Goal: Use online tool/utility: Utilize a website feature to perform a specific function

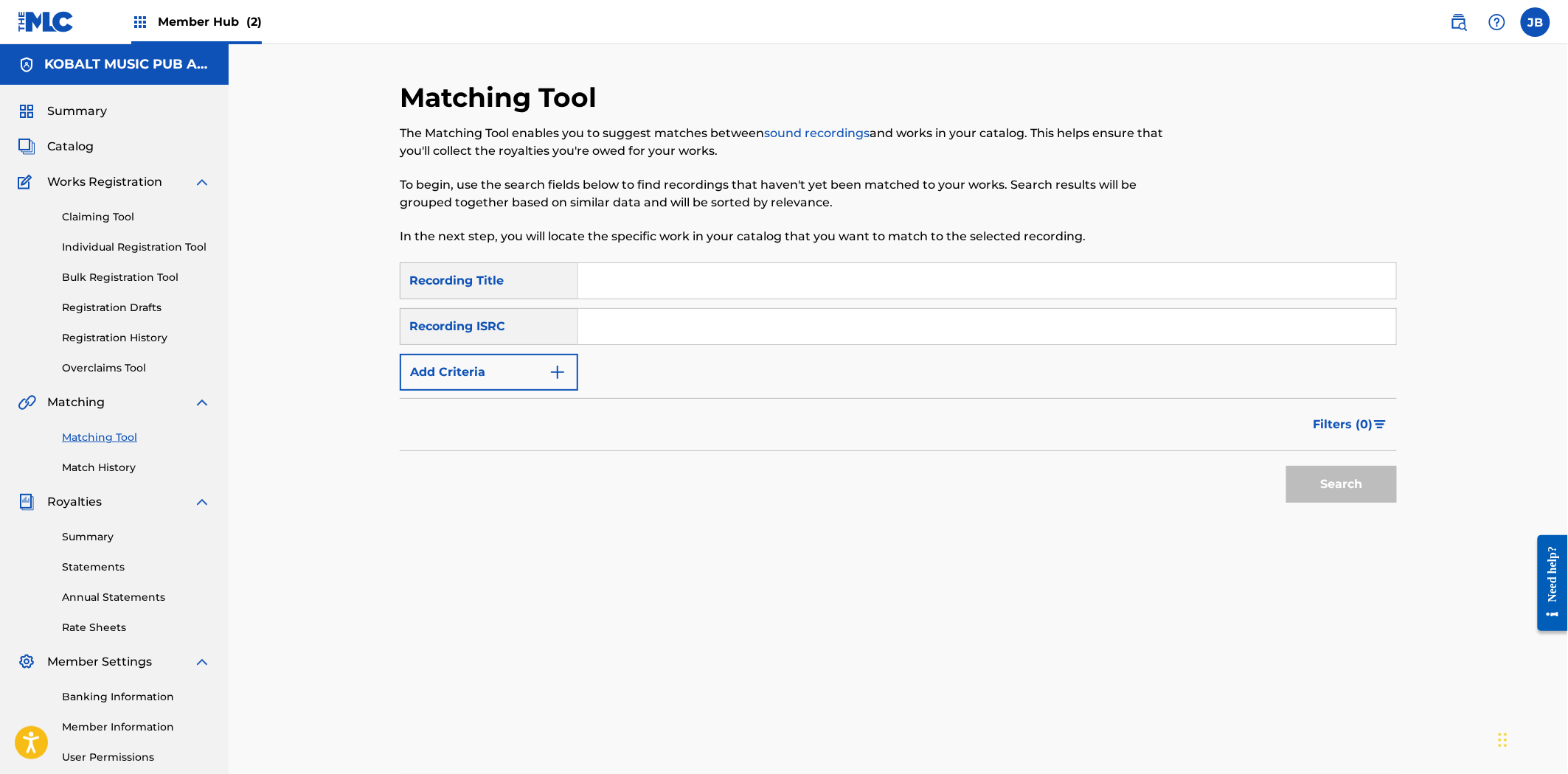
click at [590, 277] on input "Search Form" at bounding box center [987, 281] width 818 height 35
type input "die with a smile"
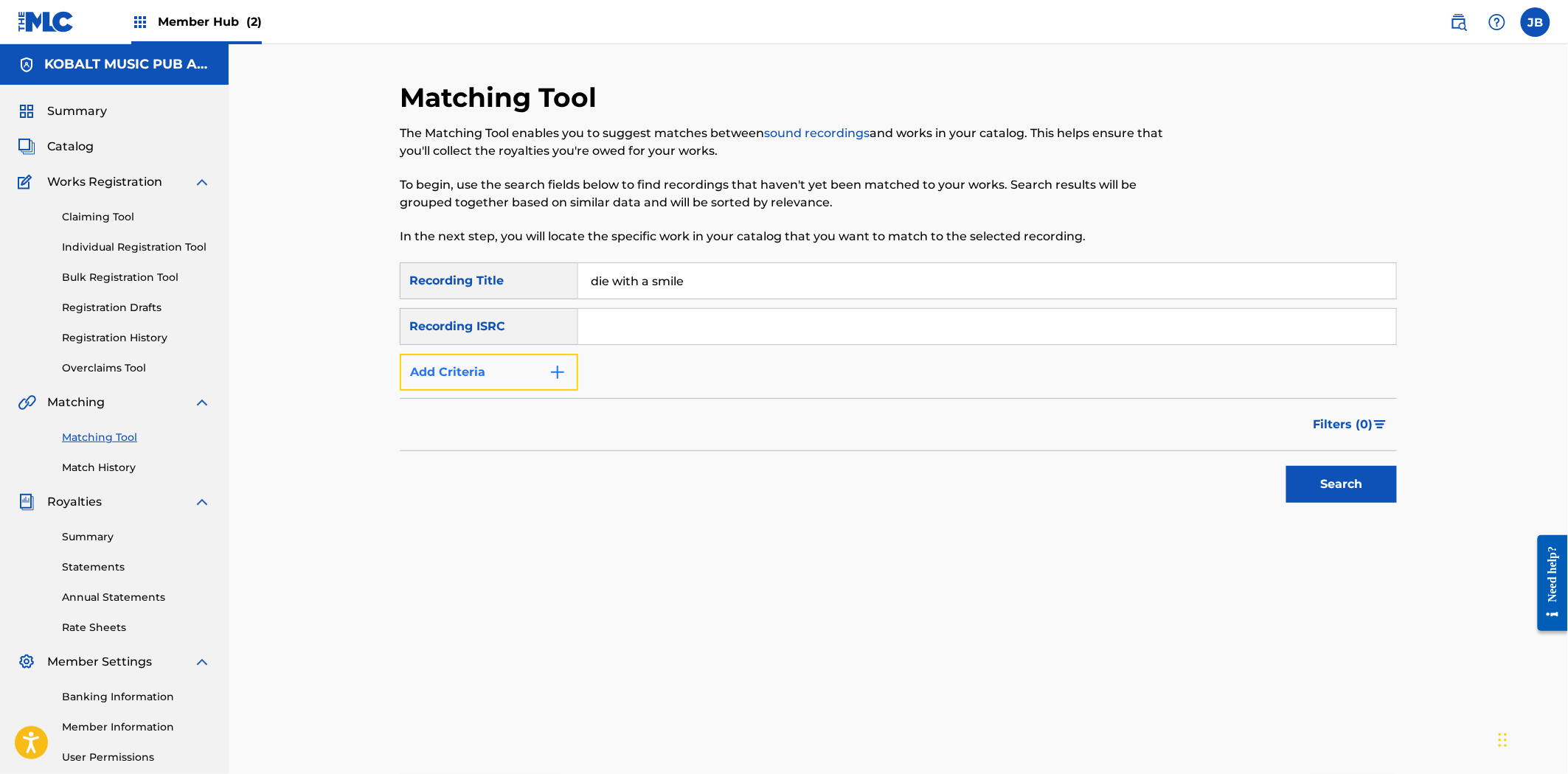
click at [514, 381] on button "Add Criteria" at bounding box center [489, 373] width 179 height 37
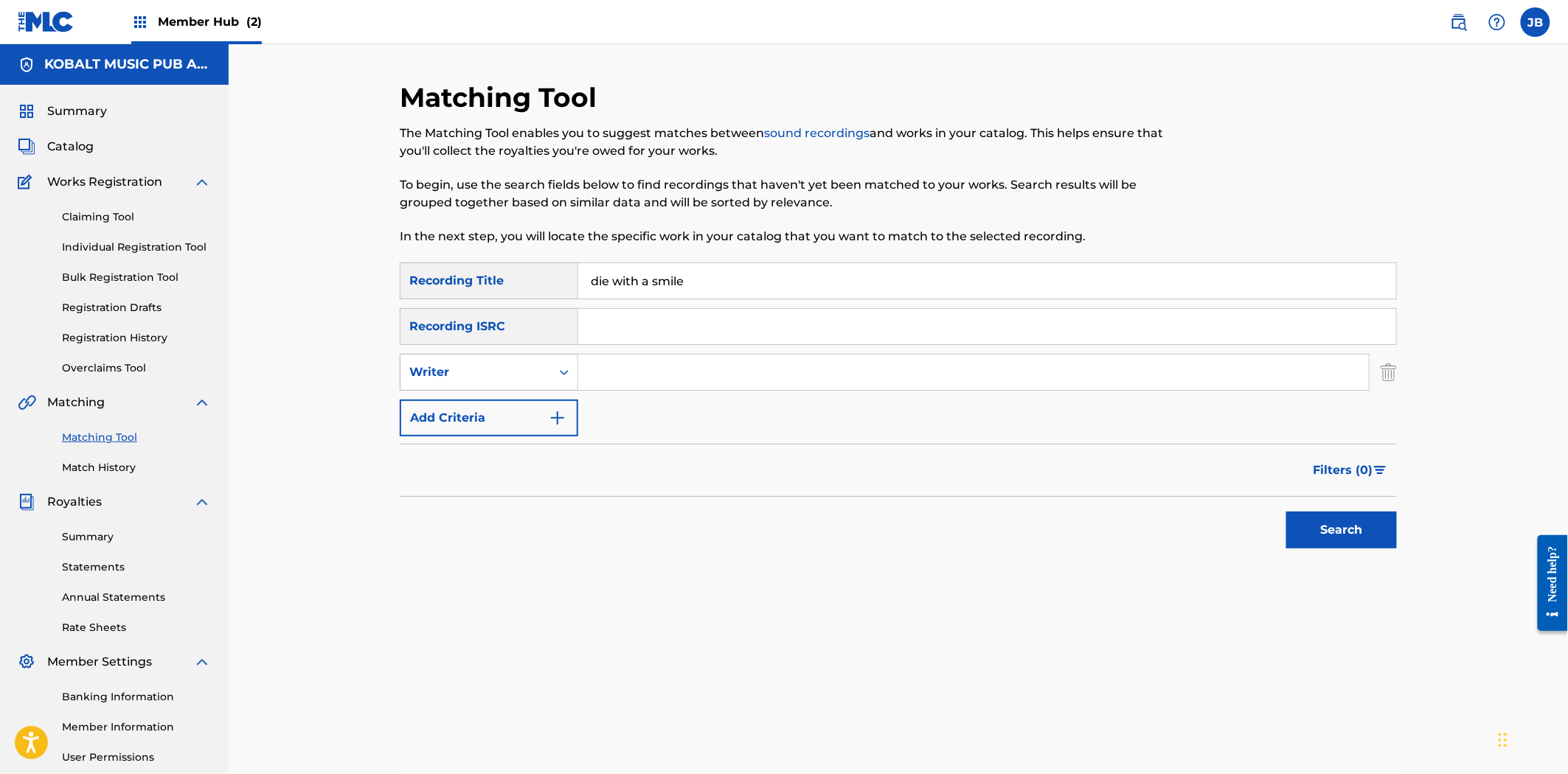
click at [505, 382] on div "Writer" at bounding box center [476, 372] width 150 height 28
click at [526, 414] on div "Recording Artist" at bounding box center [489, 409] width 177 height 37
click at [625, 378] on input "Search Form" at bounding box center [973, 373] width 790 height 35
type input "[DEMOGRAPHIC_DATA][PERSON_NAME]"
click at [1286, 512] on button "Search" at bounding box center [1341, 530] width 110 height 37
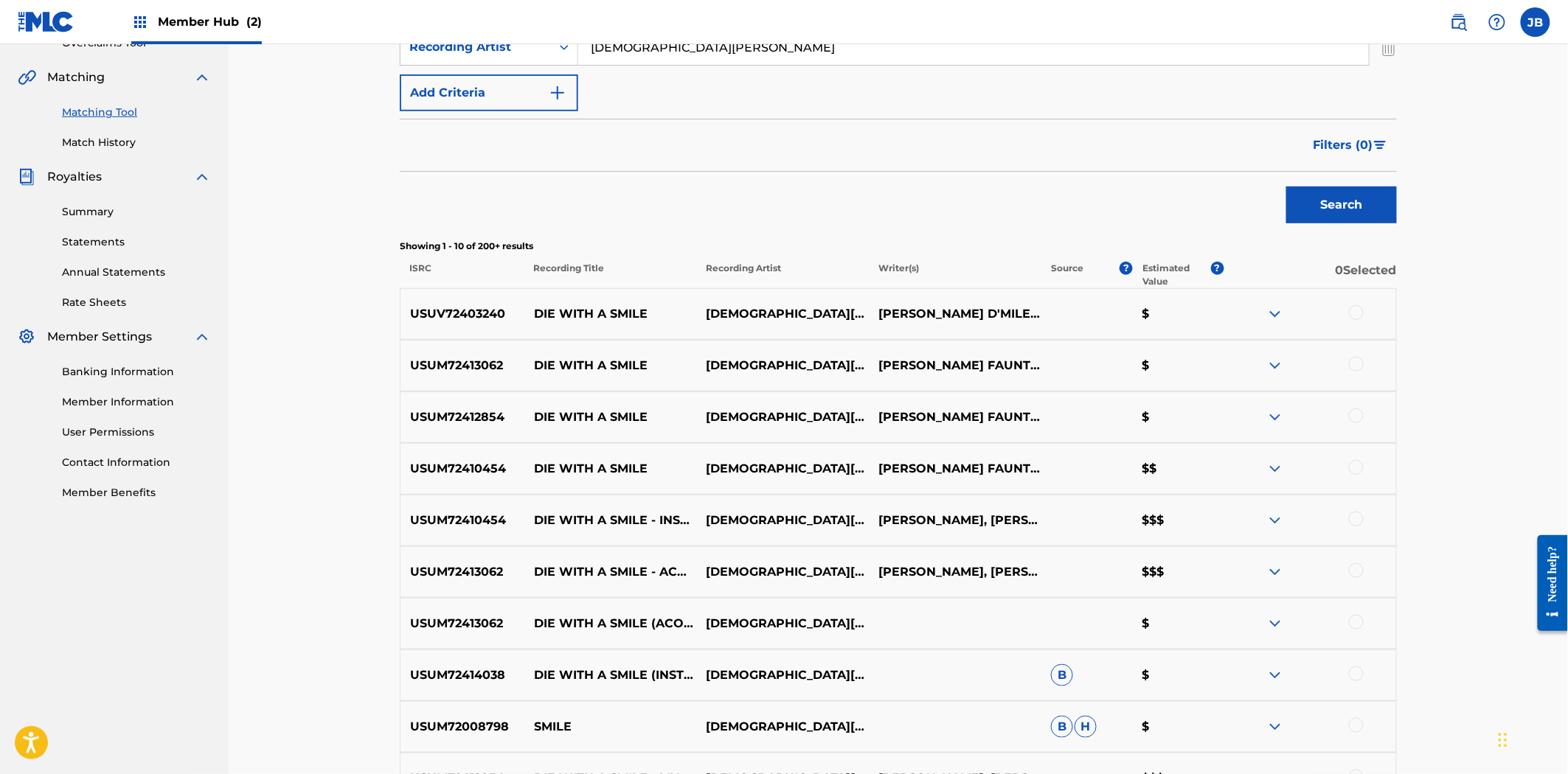
scroll to position [327, 0]
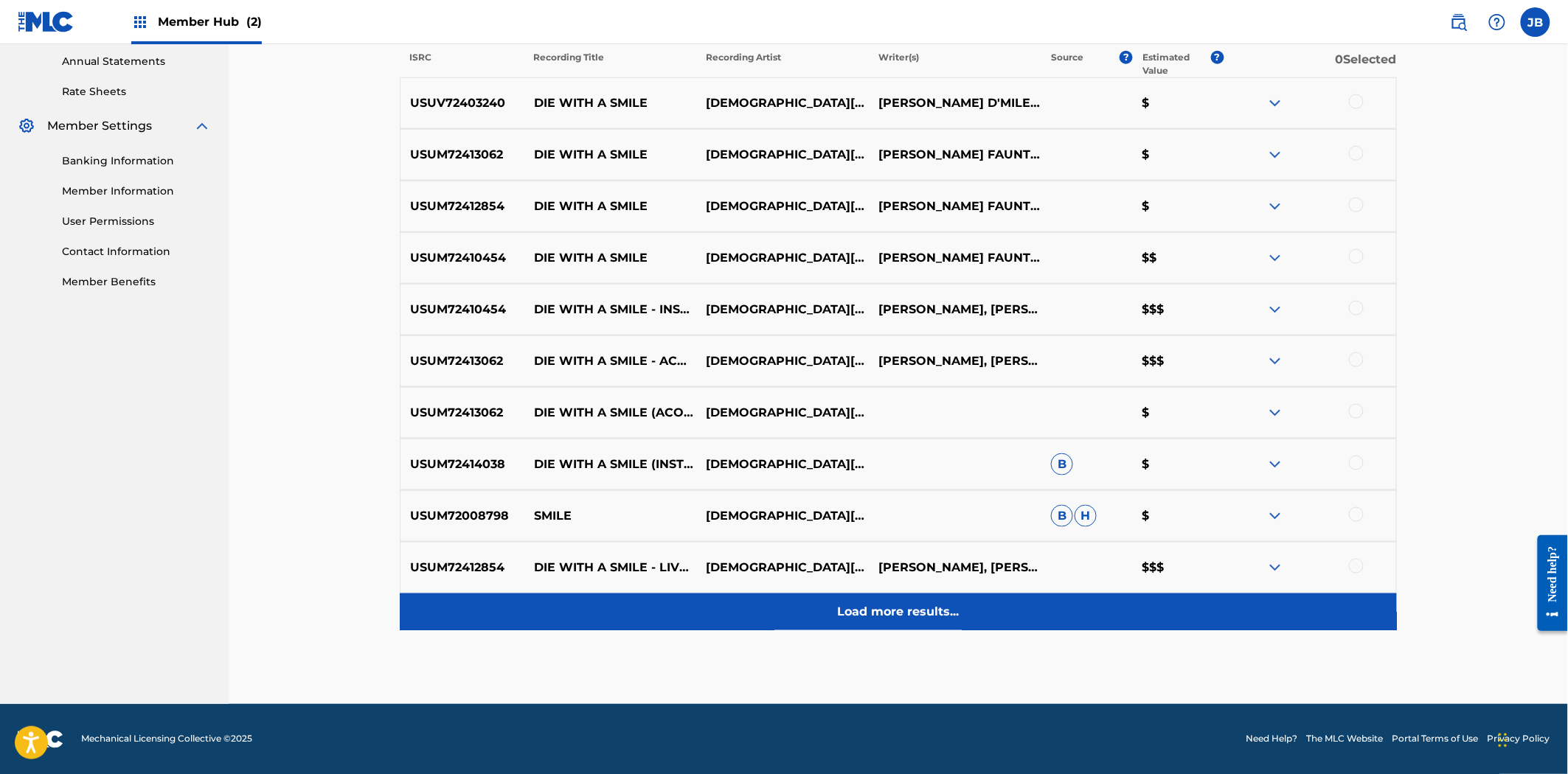
click at [869, 612] on p "Load more results..." at bounding box center [898, 611] width 121 height 18
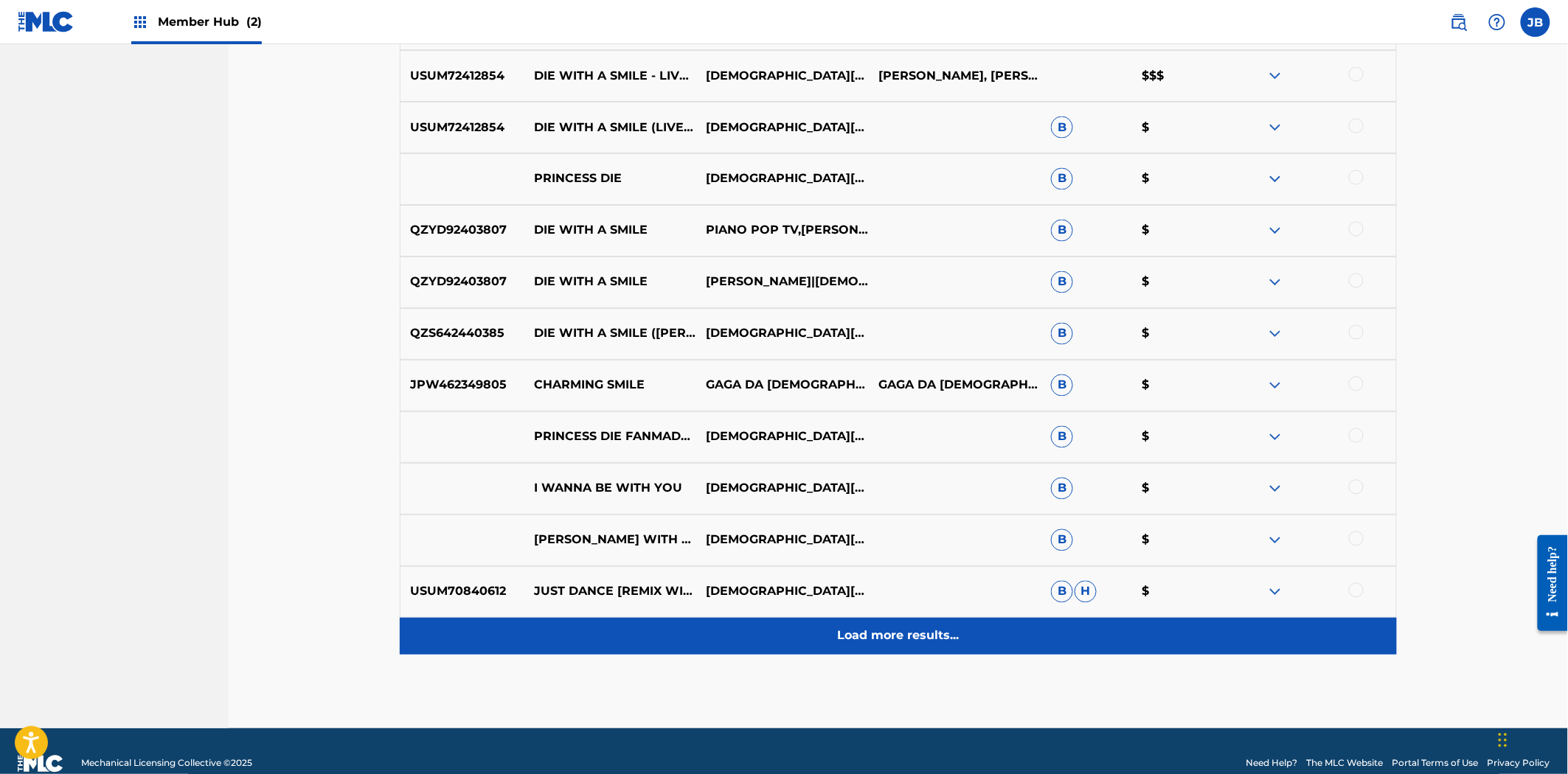
click at [882, 637] on p "Load more results..." at bounding box center [898, 636] width 121 height 18
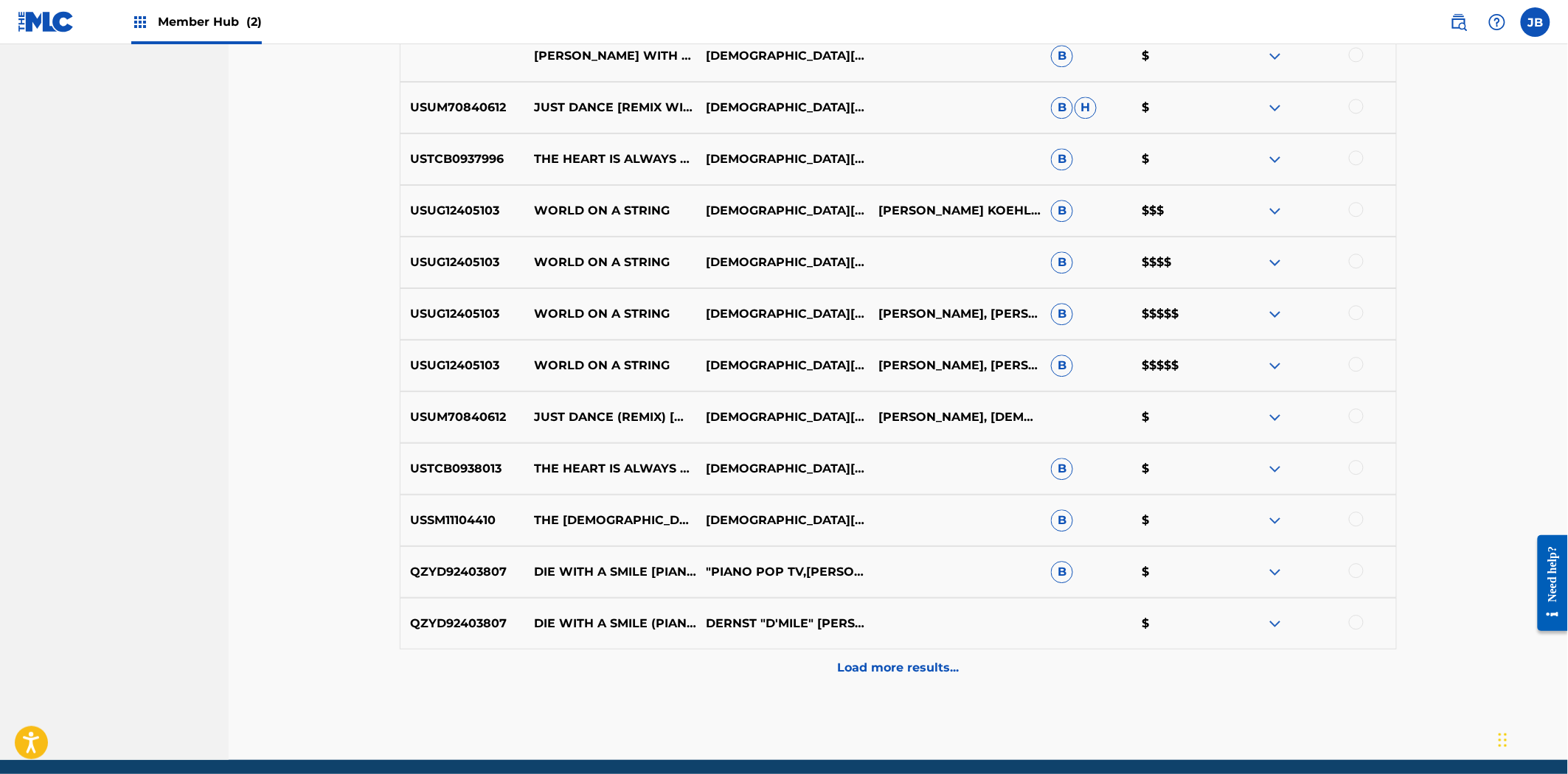
scroll to position [1519, 0]
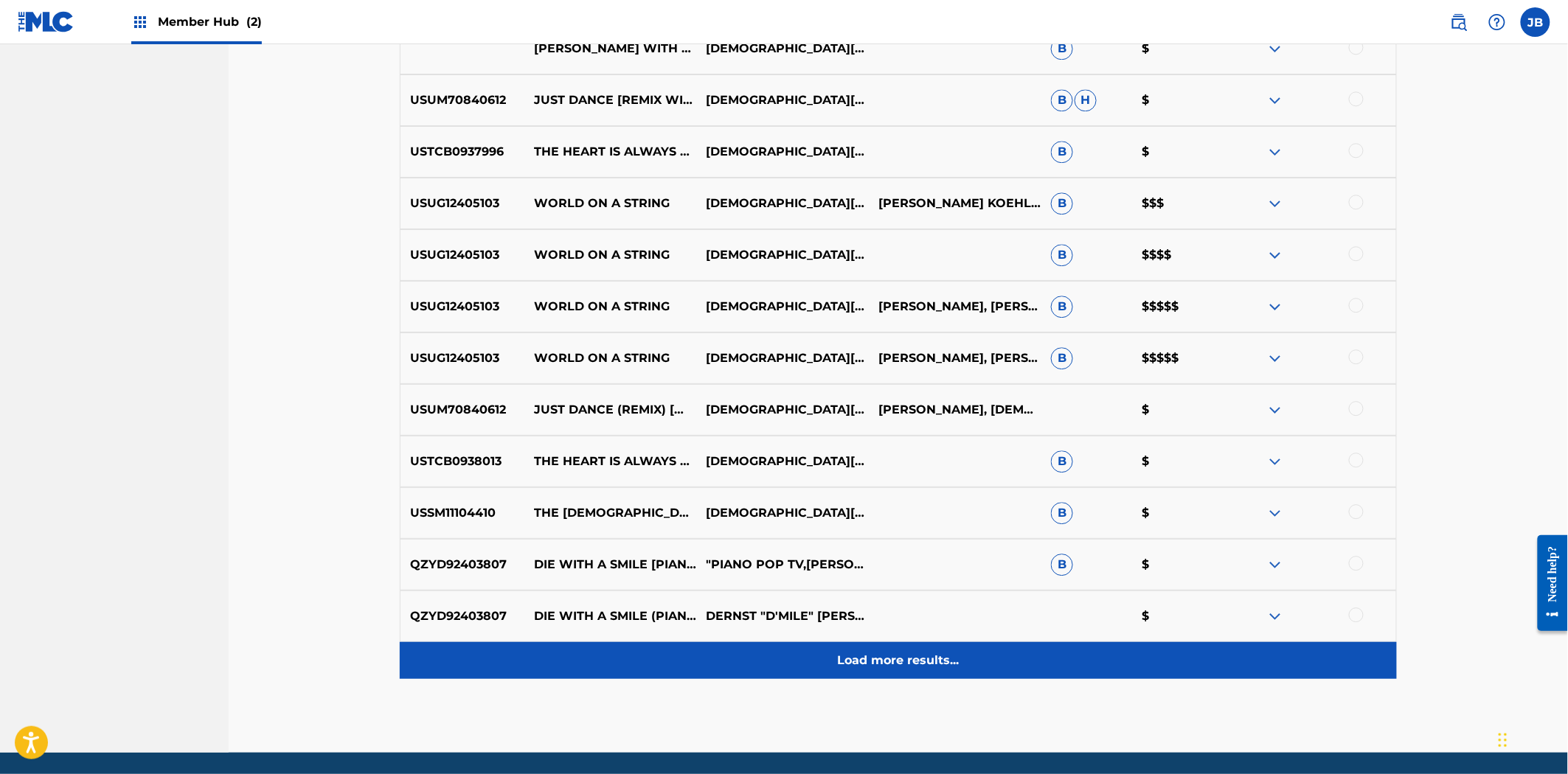
click at [874, 674] on div "Load more results..." at bounding box center [898, 660] width 997 height 37
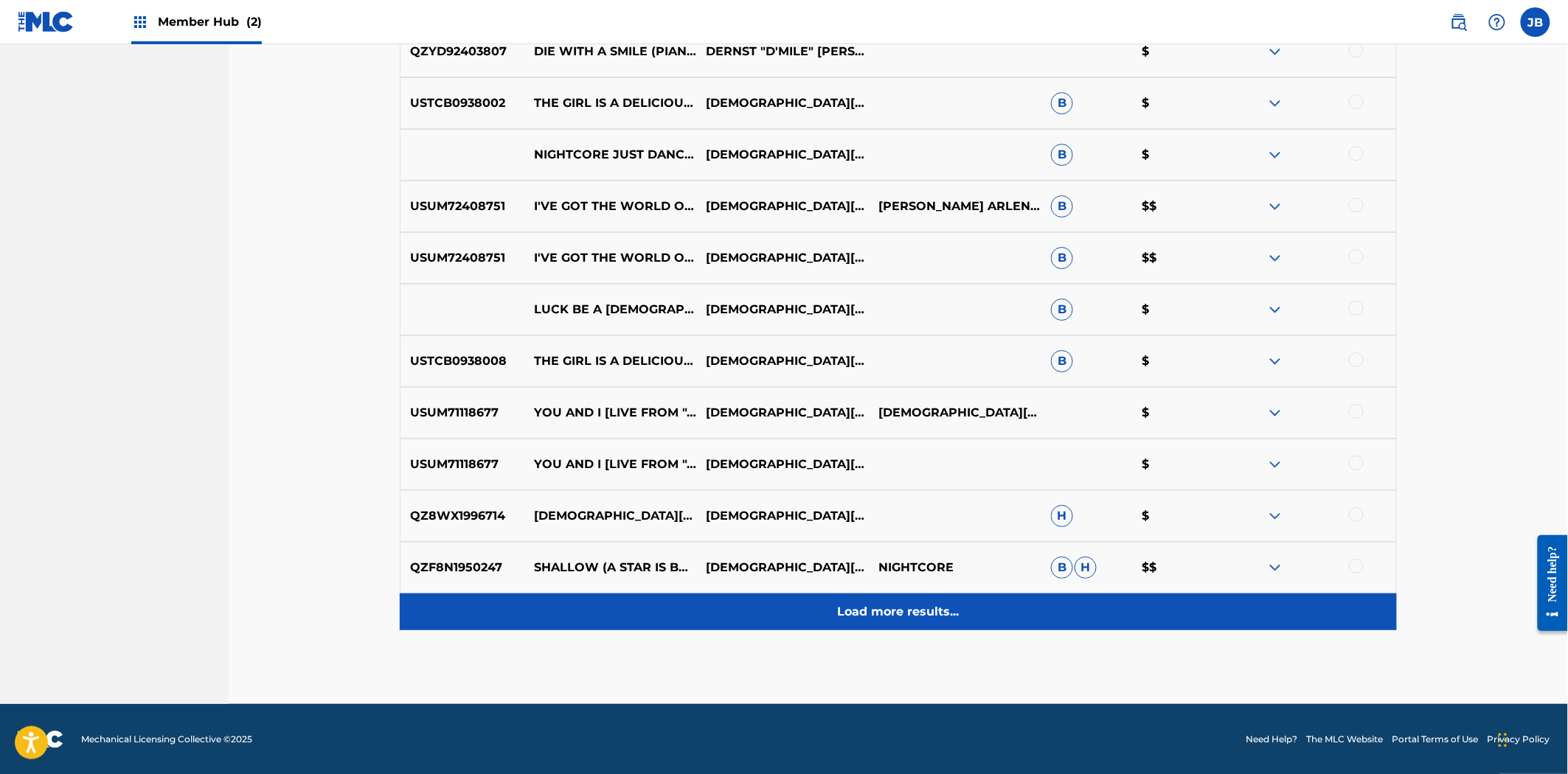
click at [886, 620] on p "Load more results..." at bounding box center [898, 611] width 121 height 18
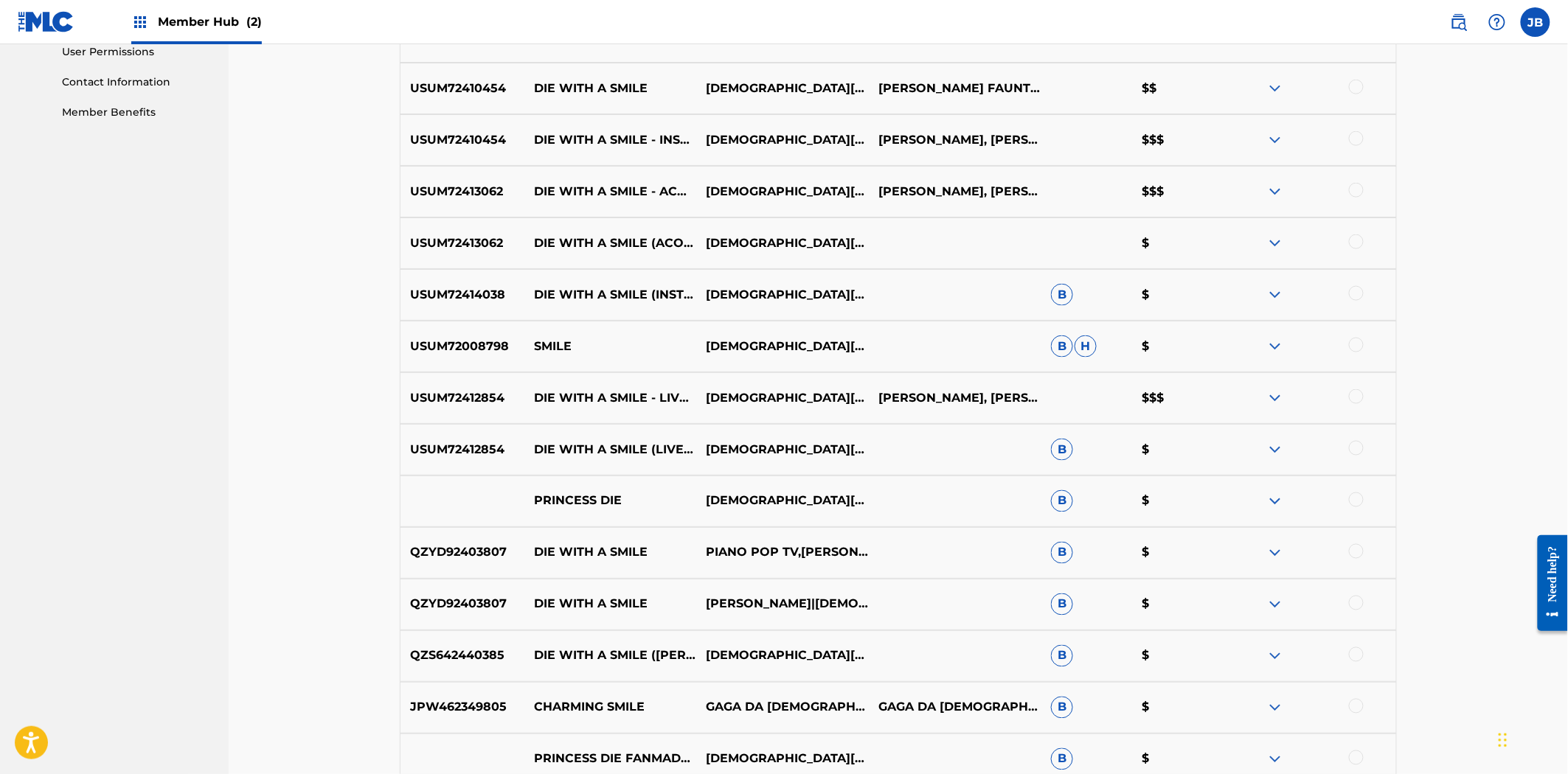
scroll to position [470, 0]
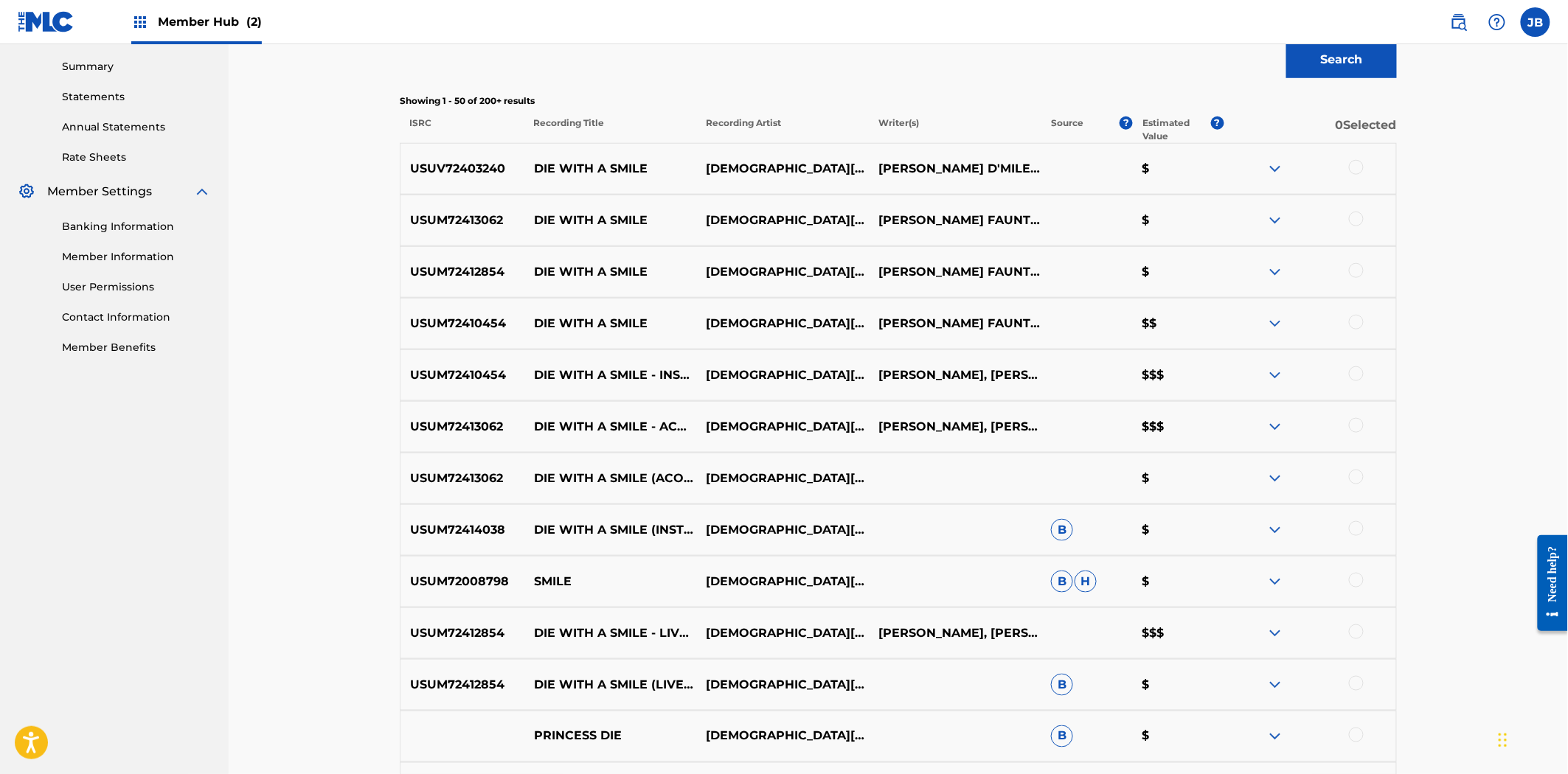
click at [1358, 167] on div at bounding box center [1355, 167] width 14 height 14
click at [1354, 212] on div at bounding box center [1355, 218] width 14 height 14
click at [1353, 270] on div at bounding box center [1355, 270] width 14 height 14
click at [1353, 325] on div at bounding box center [1355, 321] width 14 height 14
click at [1355, 374] on div at bounding box center [1355, 374] width 14 height 14
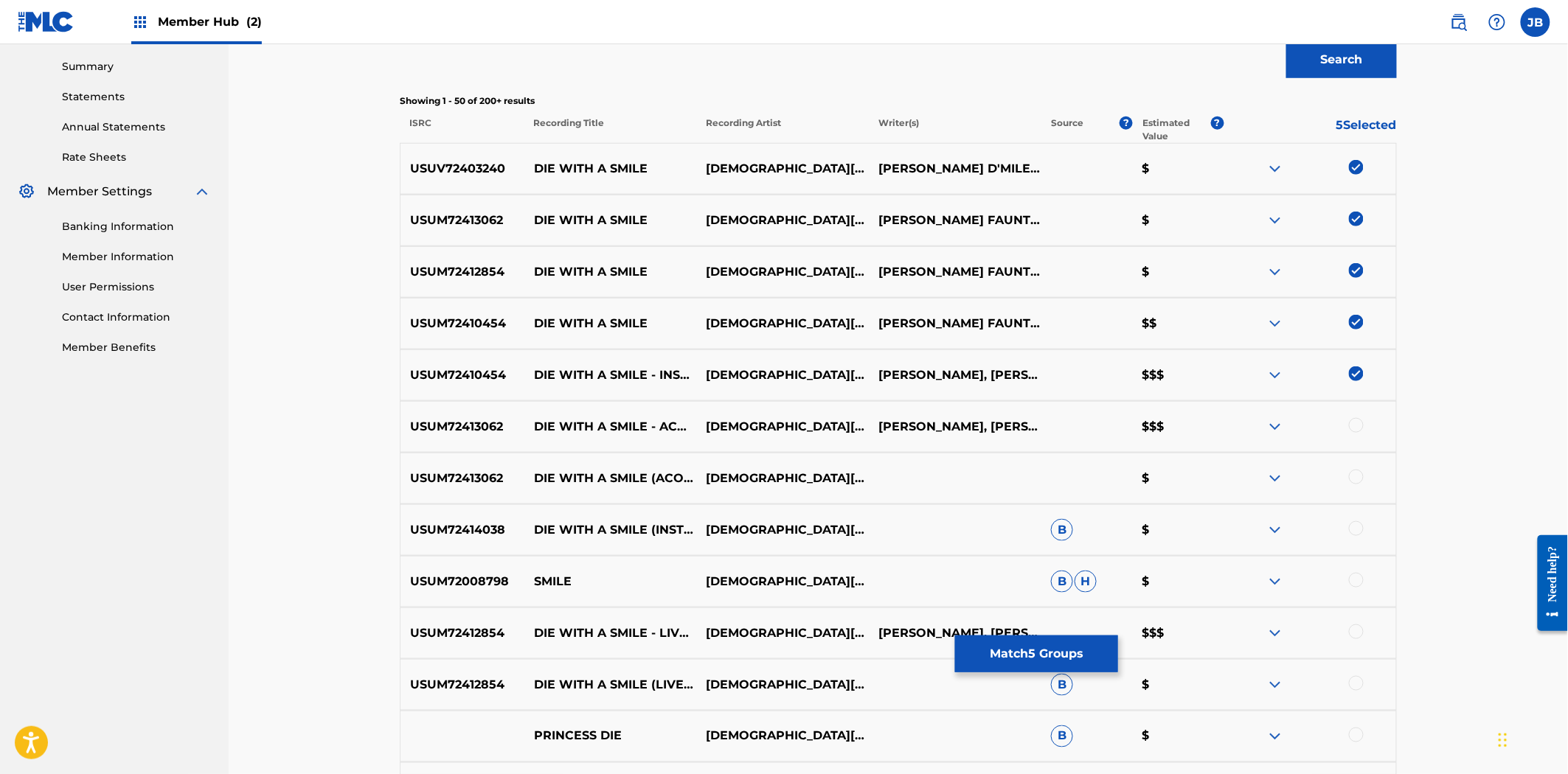
click at [1346, 428] on div at bounding box center [1309, 427] width 173 height 18
click at [1360, 478] on div at bounding box center [1355, 476] width 14 height 14
click at [1354, 418] on div at bounding box center [1355, 425] width 14 height 14
click at [1358, 527] on div at bounding box center [1355, 528] width 14 height 14
click at [1359, 632] on div at bounding box center [1355, 631] width 14 height 14
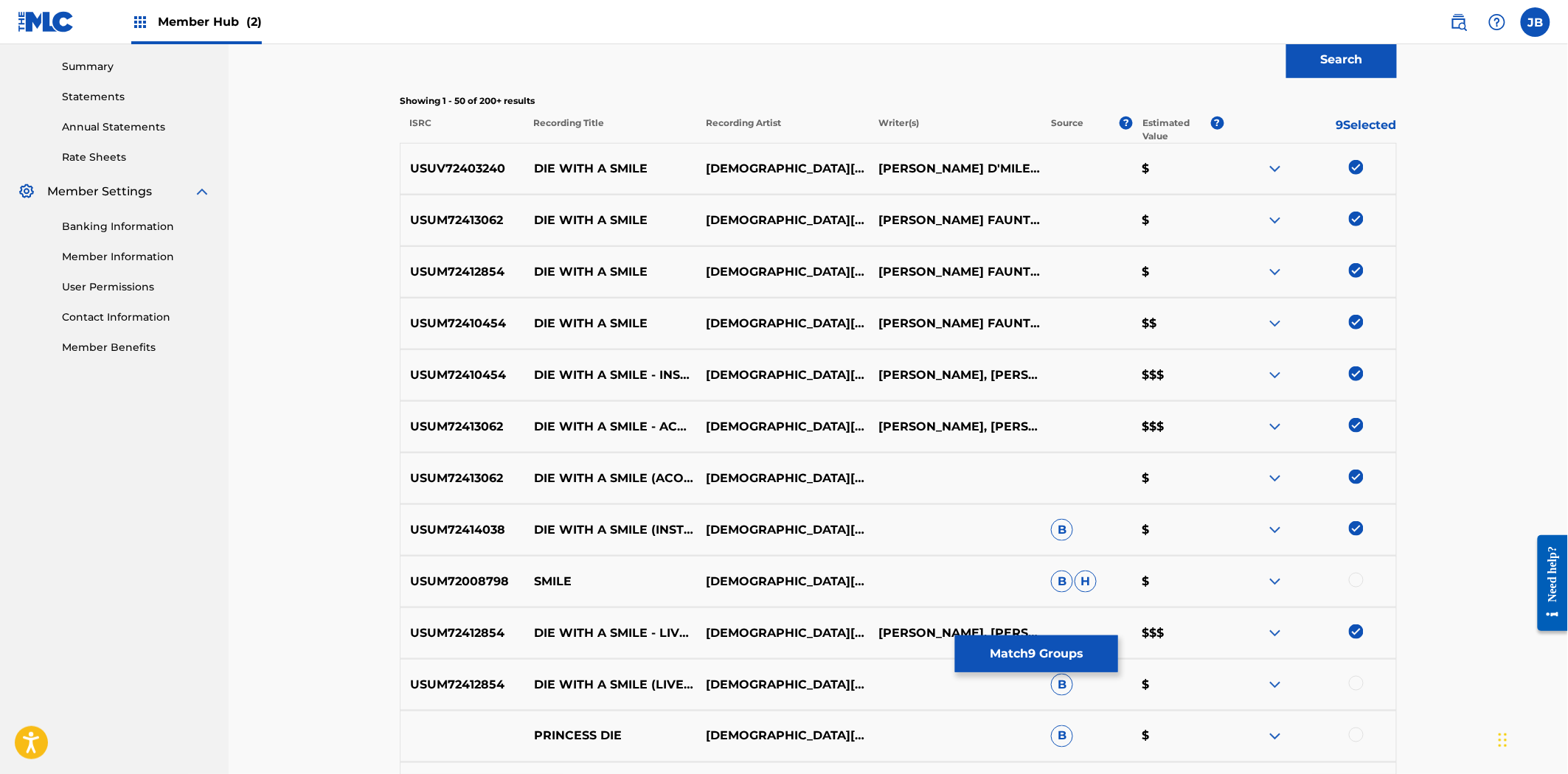
drag, startPoint x: 1361, startPoint y: 685, endPoint x: 1409, endPoint y: 660, distance: 54.1
click at [1361, 685] on div at bounding box center [1355, 683] width 14 height 14
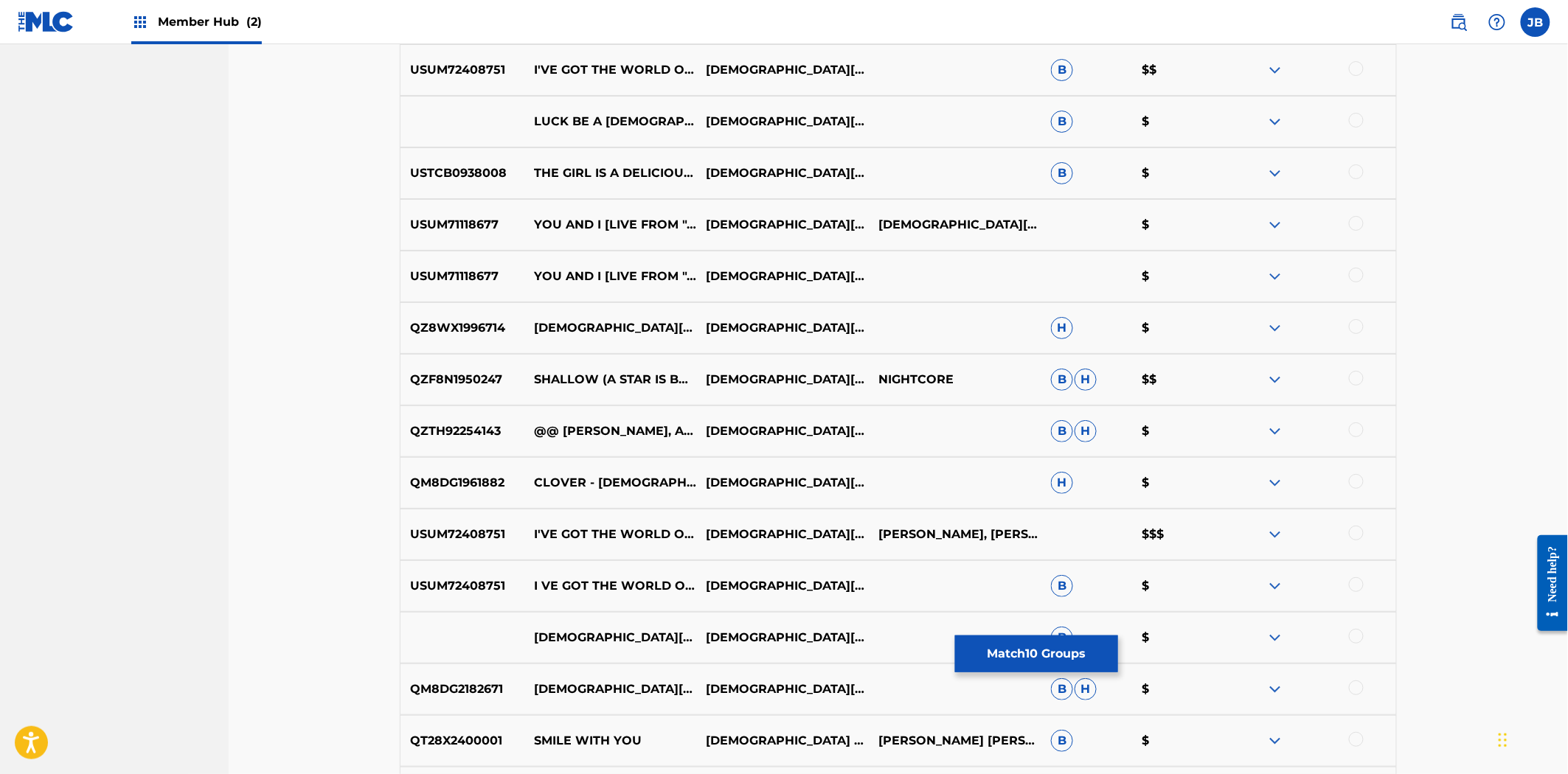
scroll to position [2600, 0]
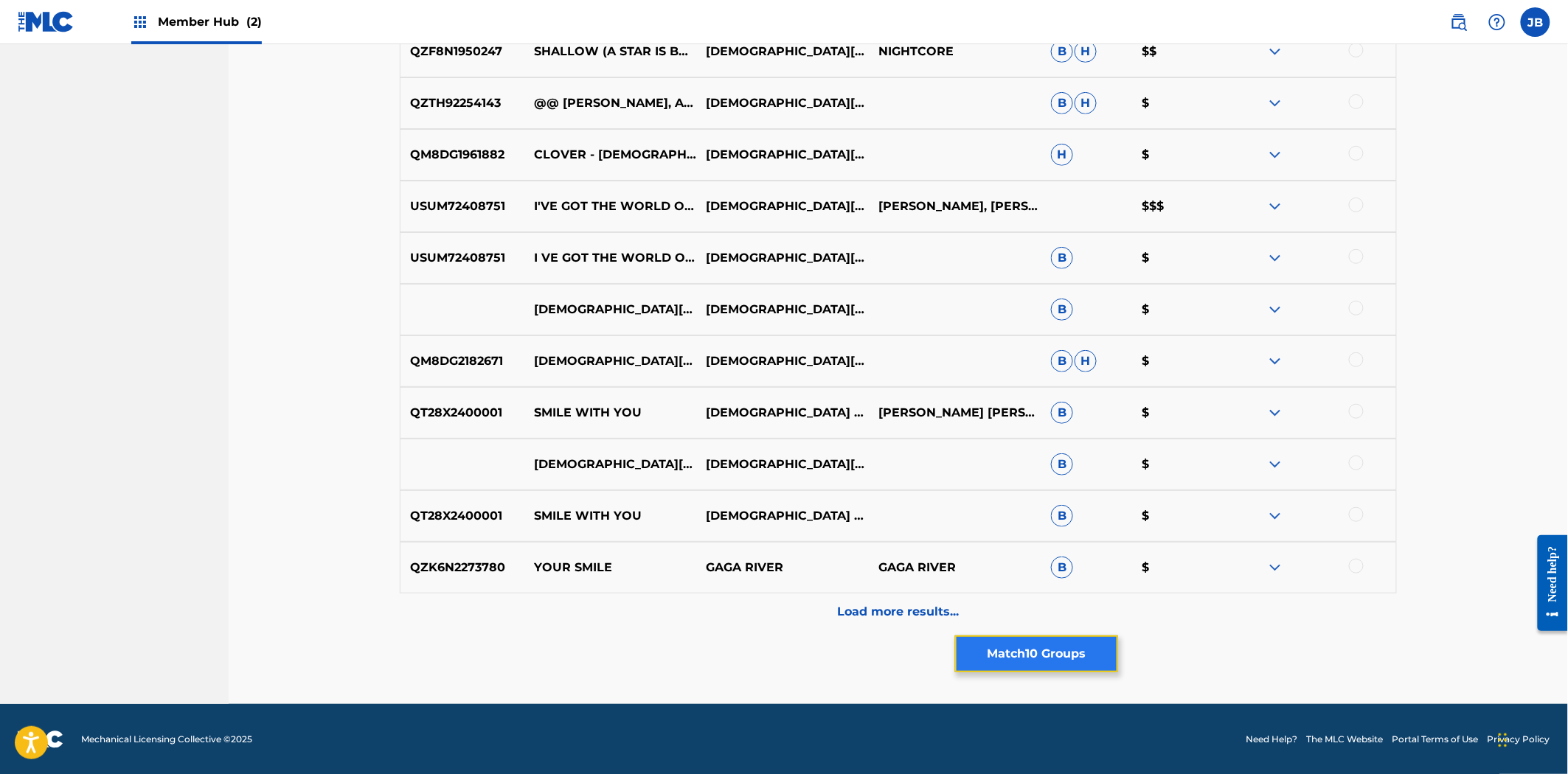
click at [1046, 645] on button "Match 10 Groups" at bounding box center [1036, 654] width 163 height 37
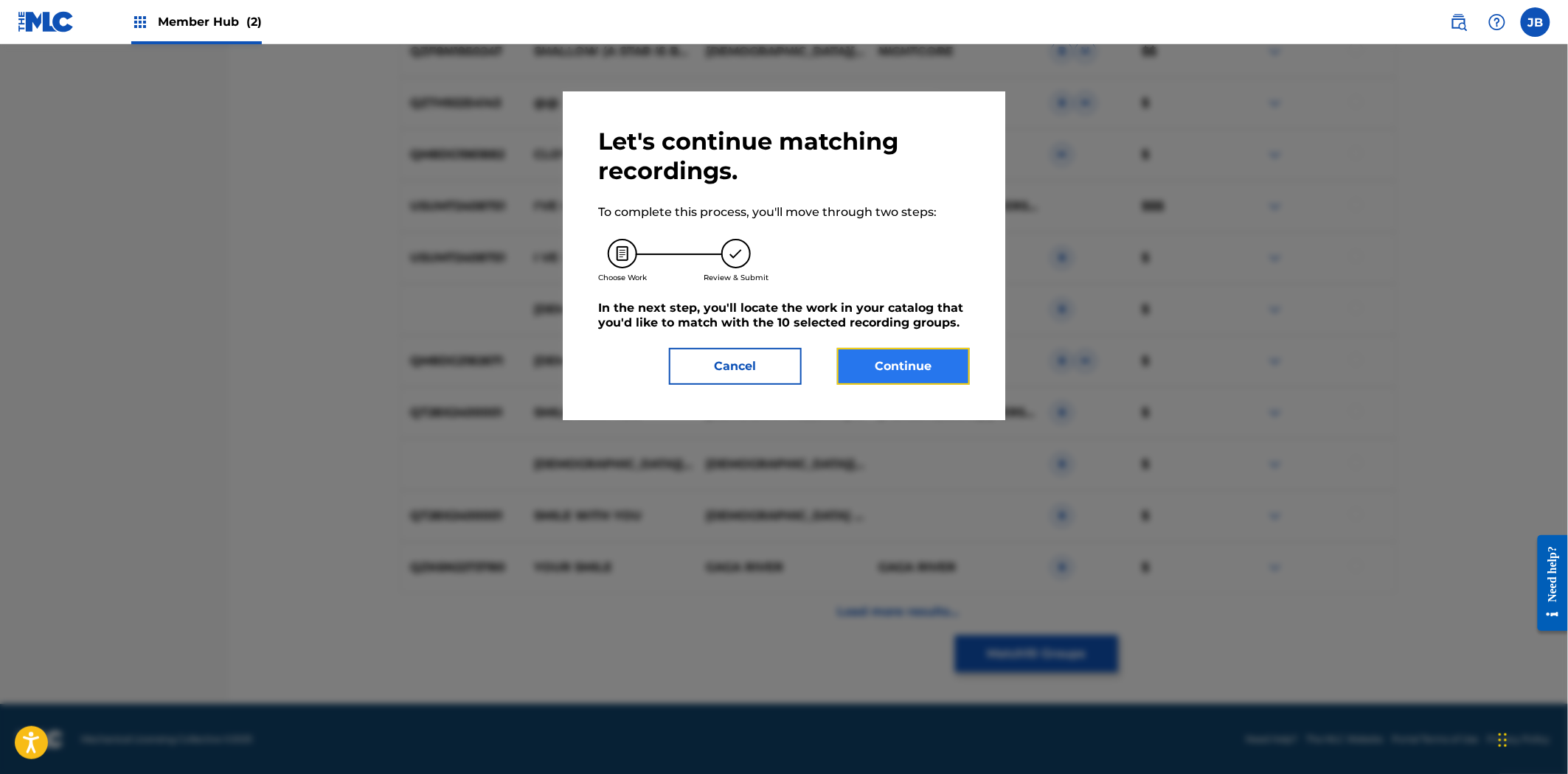
click at [900, 372] on button "Continue" at bounding box center [903, 367] width 132 height 37
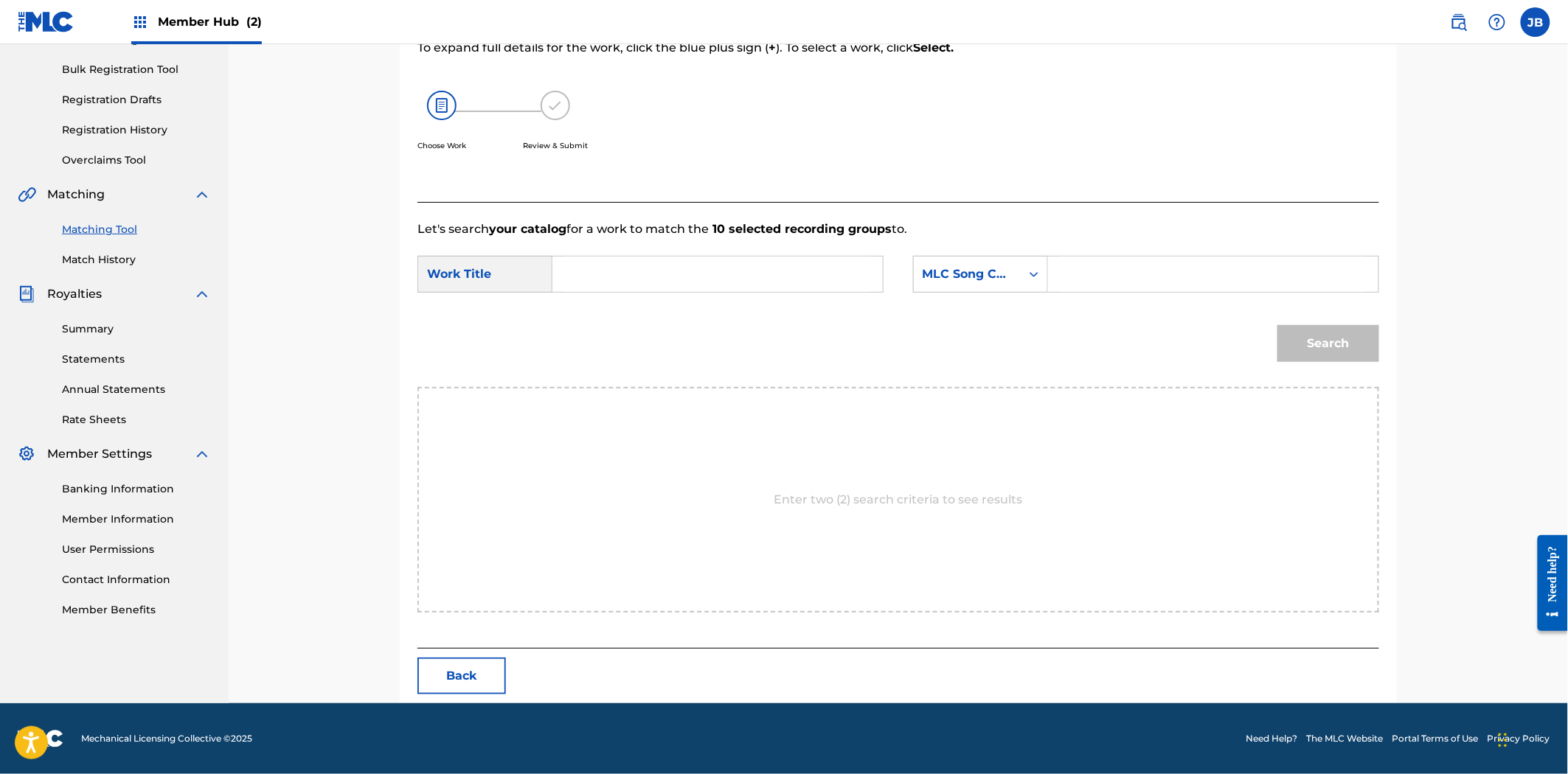
scroll to position [208, 0]
click at [1093, 254] on form "SearchWithCriteriac6495481-e84c-44fb-bc57-031e7ed8e7b1 Work Title SearchWithCri…" at bounding box center [898, 312] width 962 height 149
click at [1094, 276] on input "Search Form" at bounding box center [1213, 274] width 305 height 35
paste input "DR2RHR"
type input "DR2RHR"
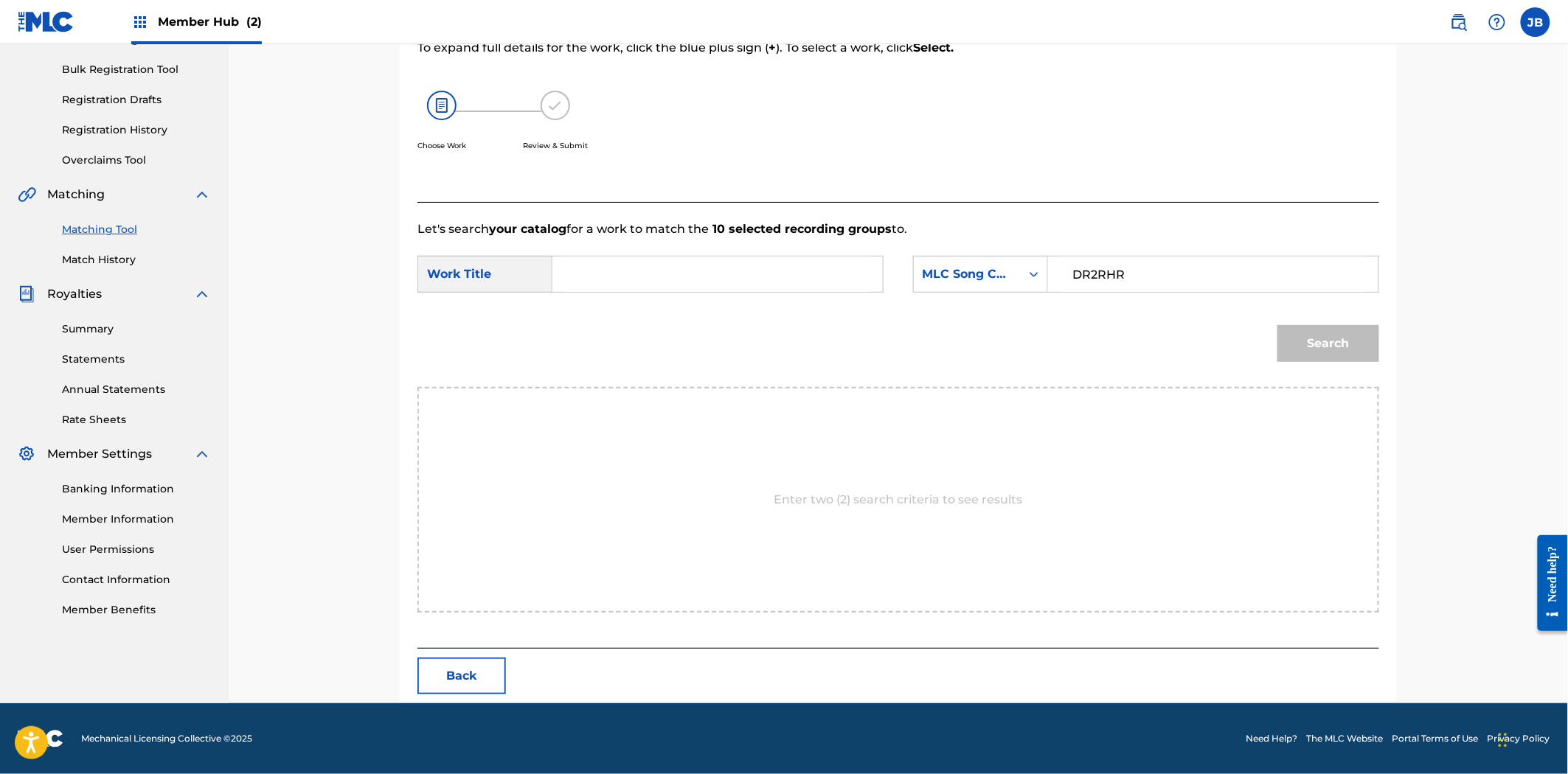
click at [755, 282] on input "Search Form" at bounding box center [718, 274] width 305 height 35
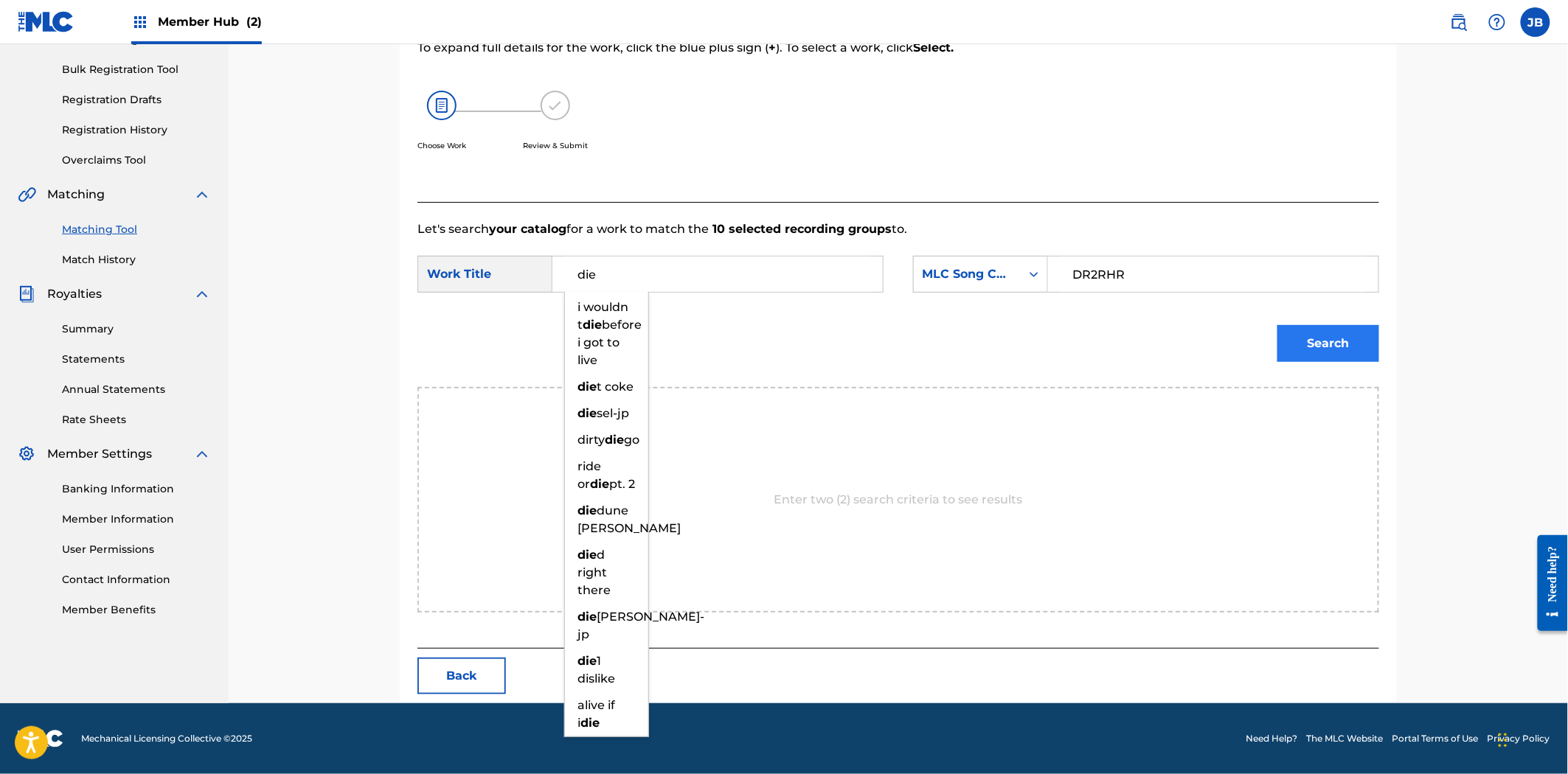
type input "die"
click at [1309, 343] on button "Search" at bounding box center [1328, 344] width 102 height 37
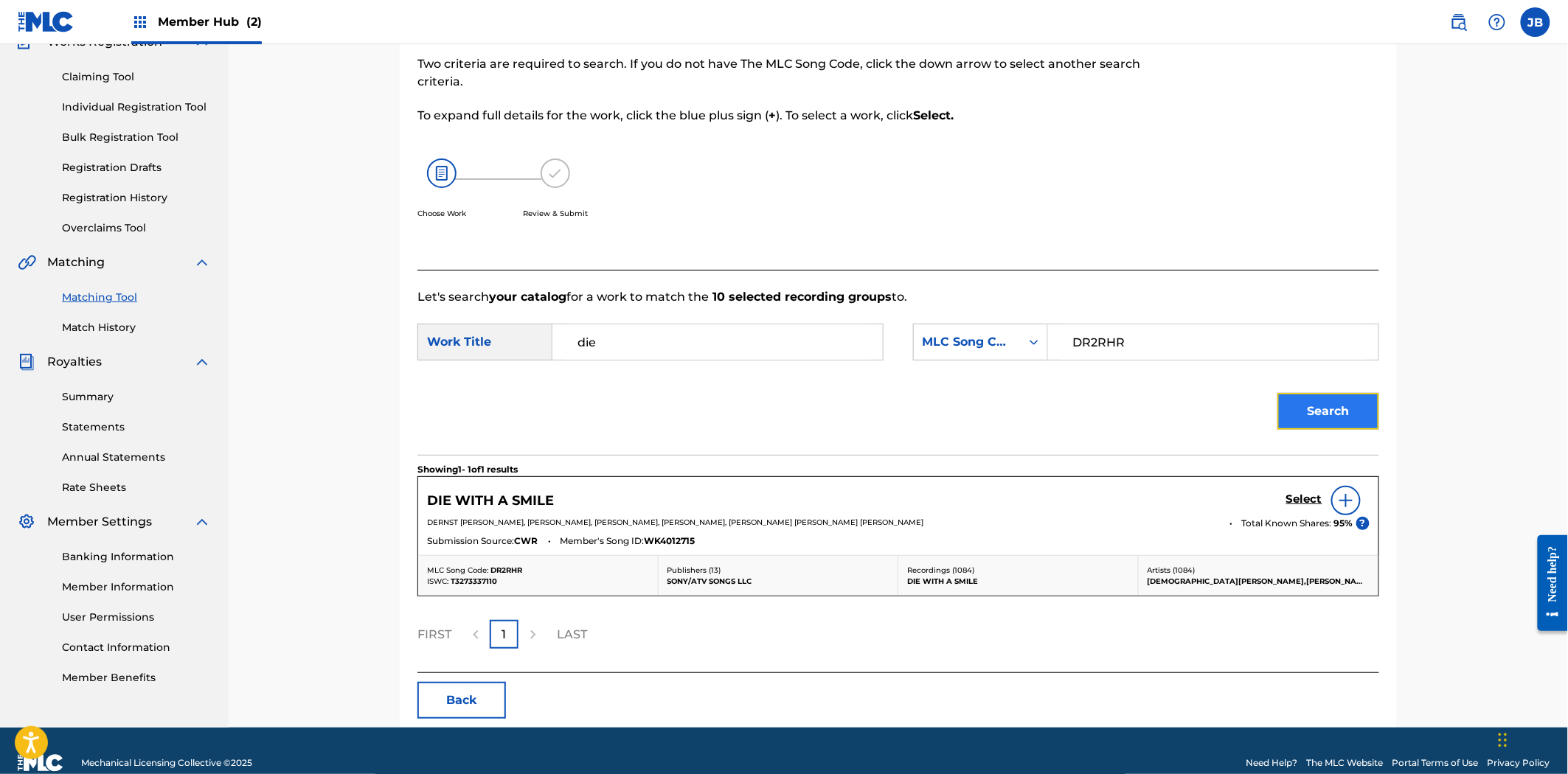
scroll to position [164, 0]
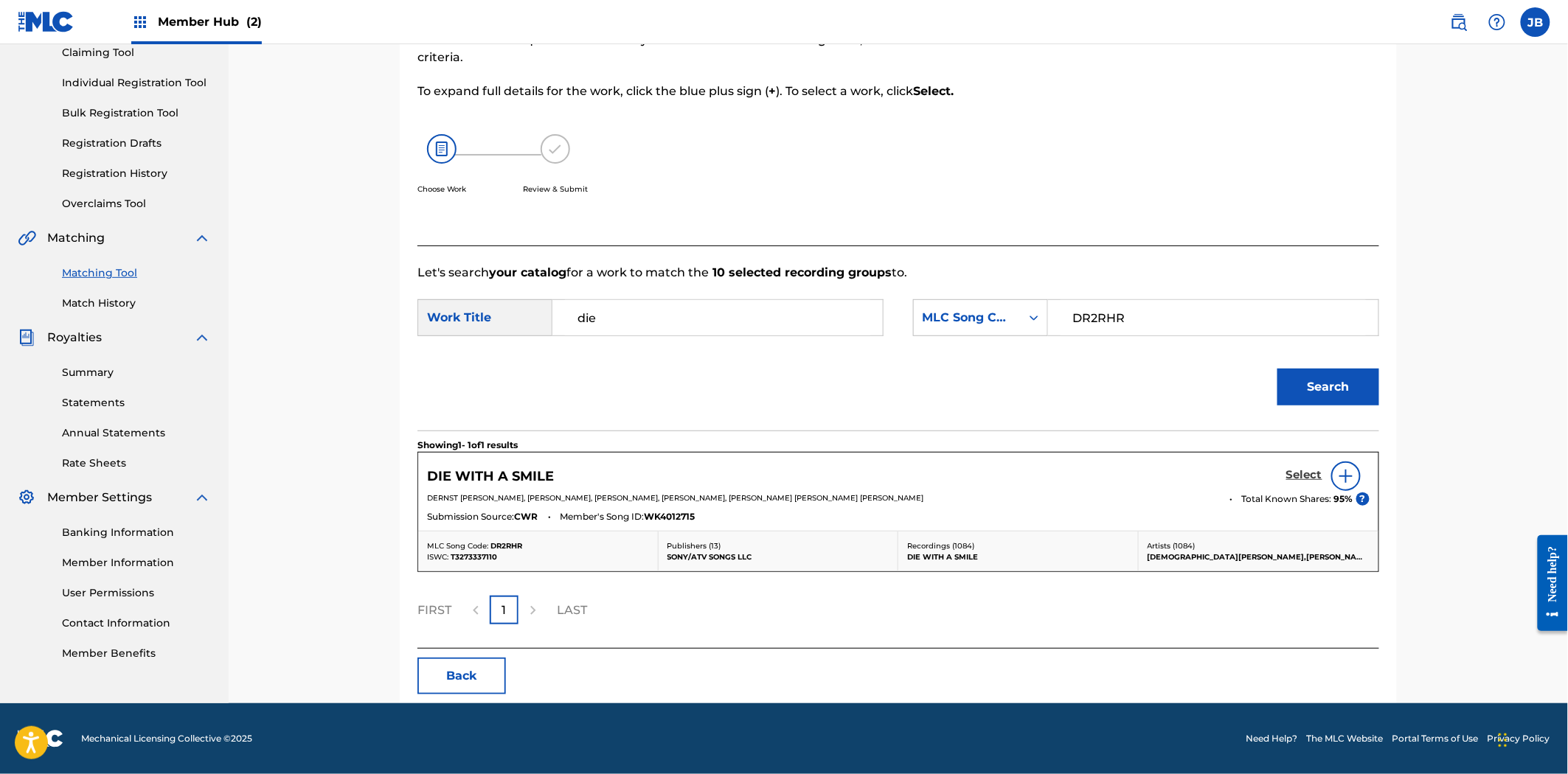
click at [1302, 470] on h5 "Select" at bounding box center [1304, 475] width 36 height 14
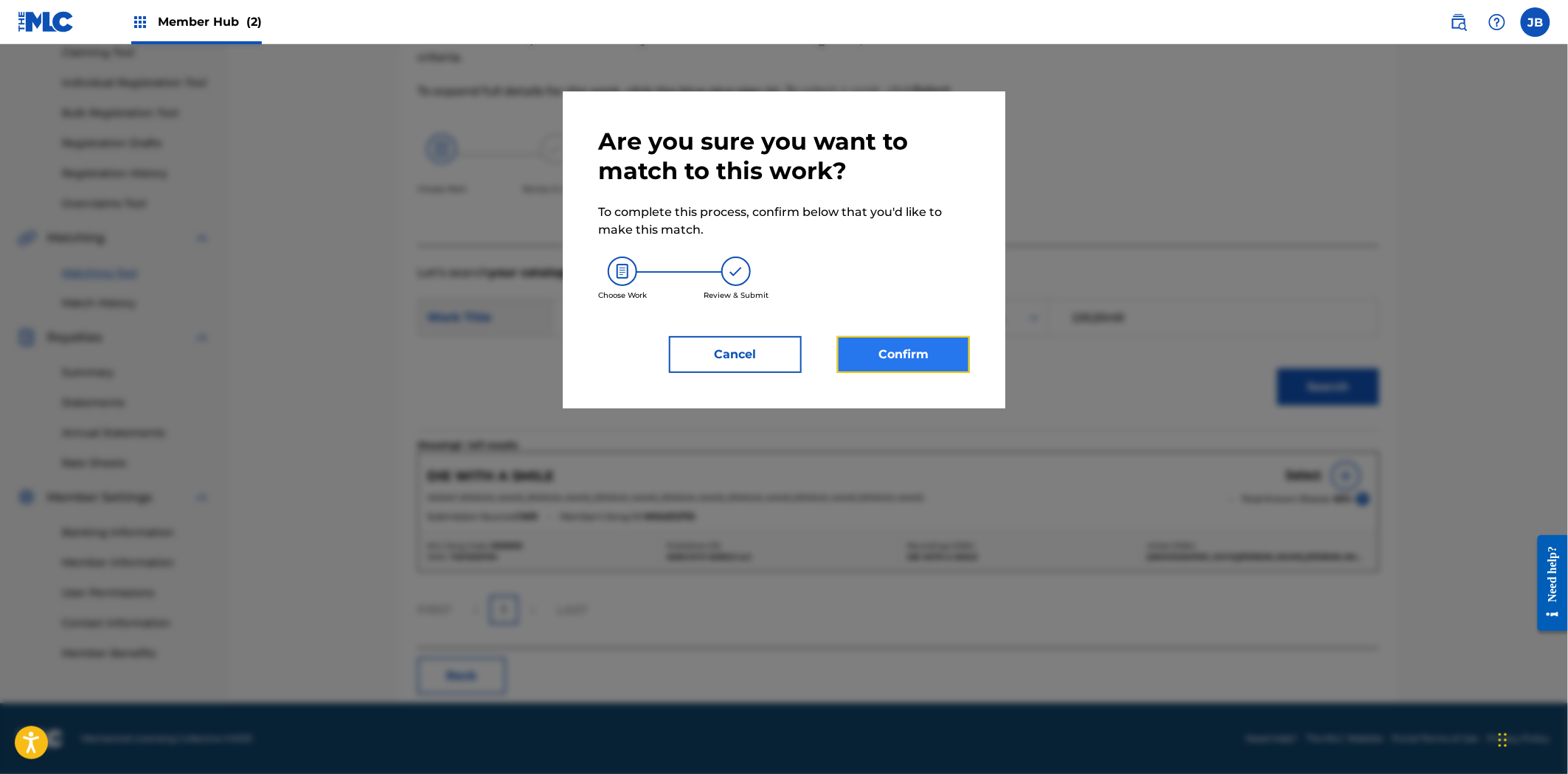
click at [916, 357] on button "Confirm" at bounding box center [903, 355] width 132 height 37
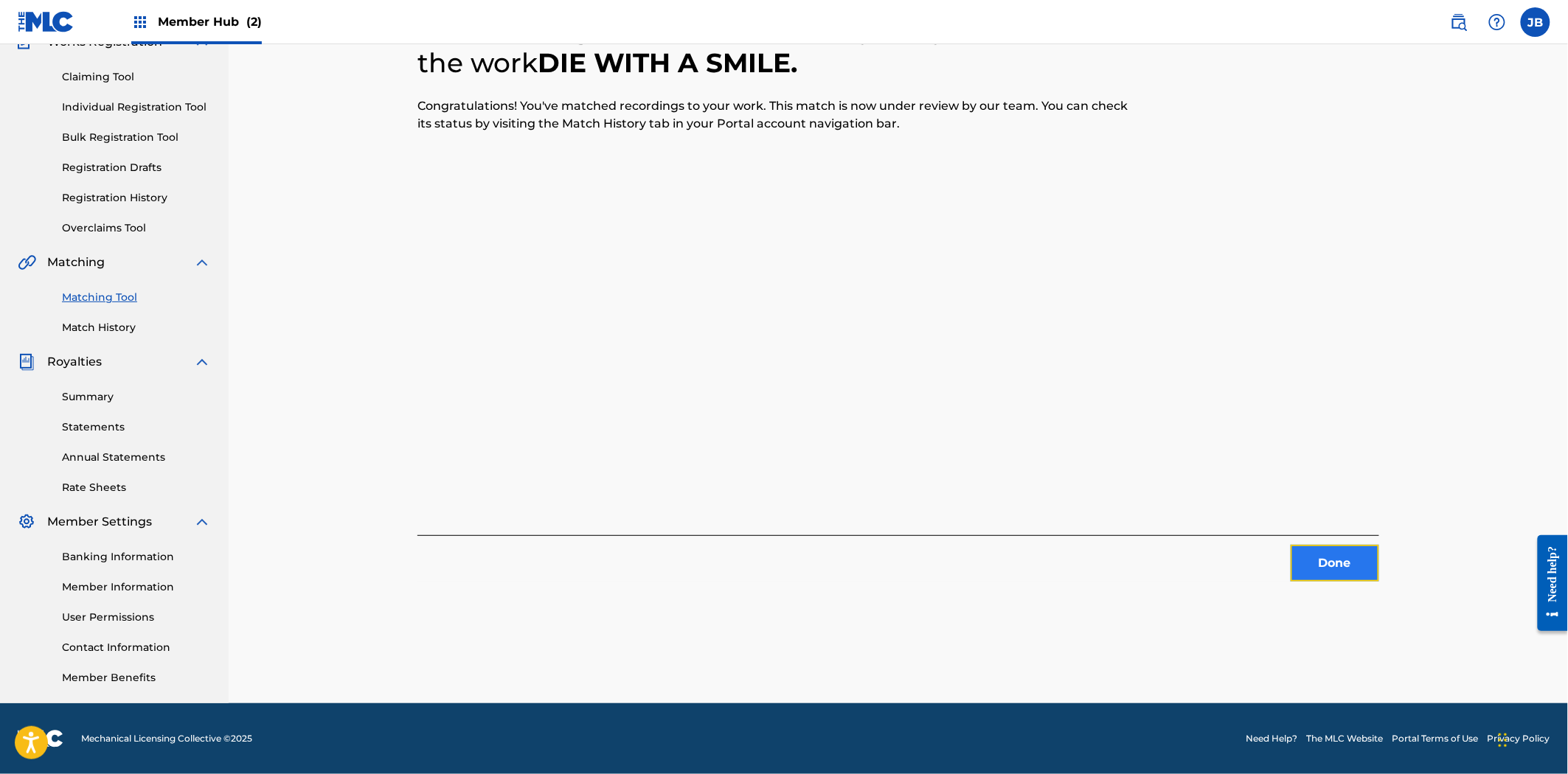
click at [1365, 572] on button "Done" at bounding box center [1334, 563] width 89 height 37
